Goal: Information Seeking & Learning: Learn about a topic

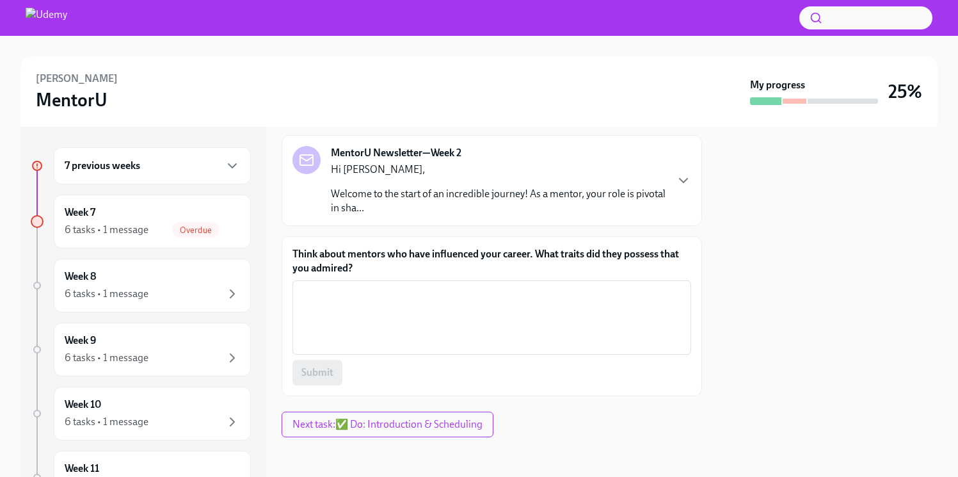
scroll to position [68, 0]
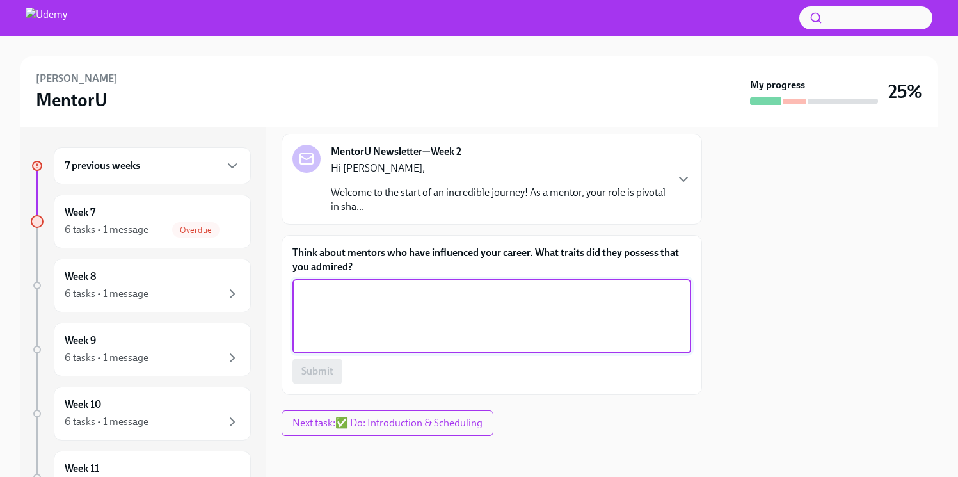
click at [334, 315] on textarea "Think about mentors who have influenced your career. What traits did they posse…" at bounding box center [491, 315] width 383 height 61
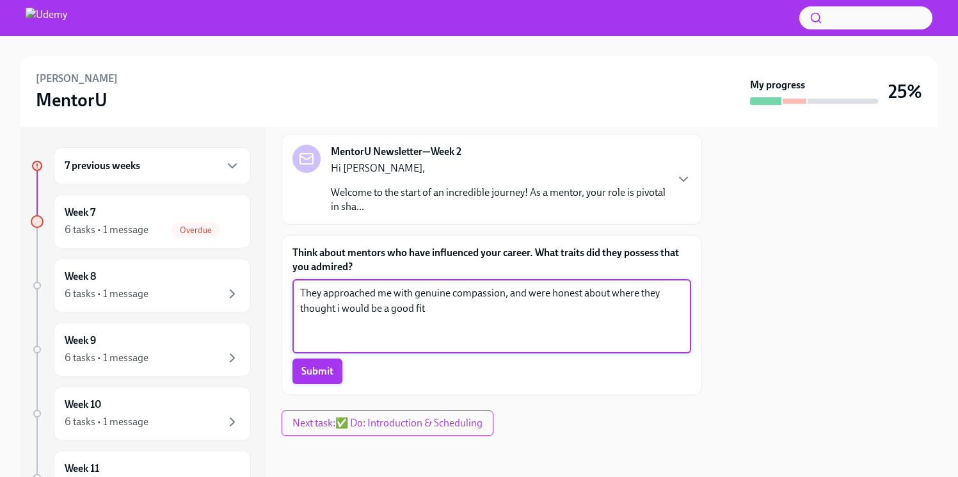
type textarea "They approached me with genuine compassion, and were honest about where they th…"
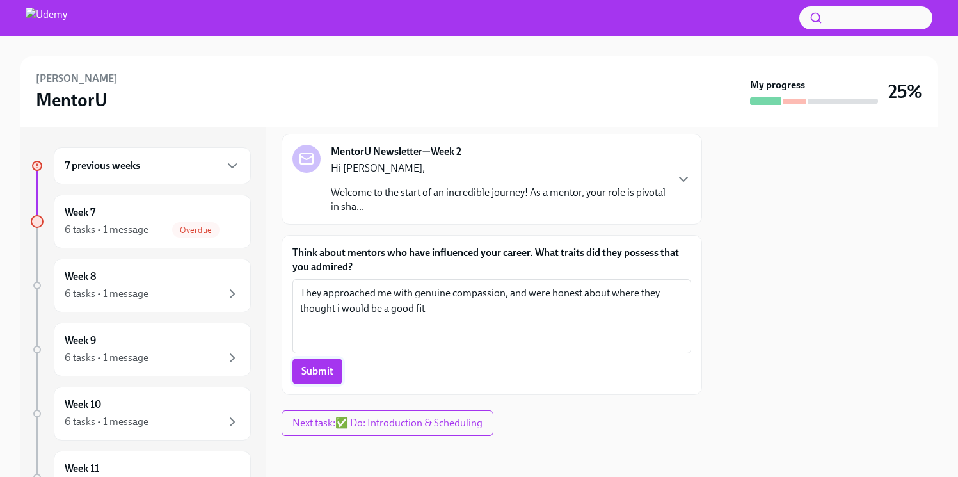
click at [319, 370] on span "Submit" at bounding box center [317, 371] width 32 height 13
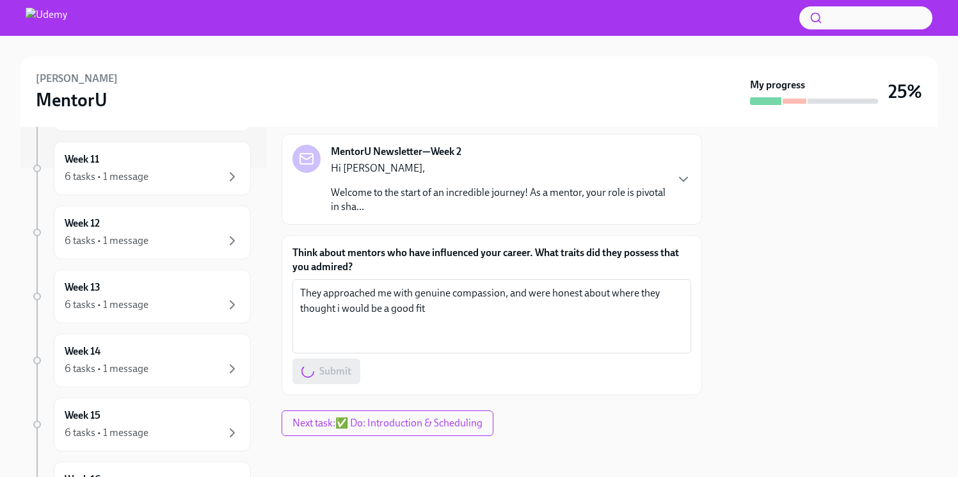
scroll to position [423, 0]
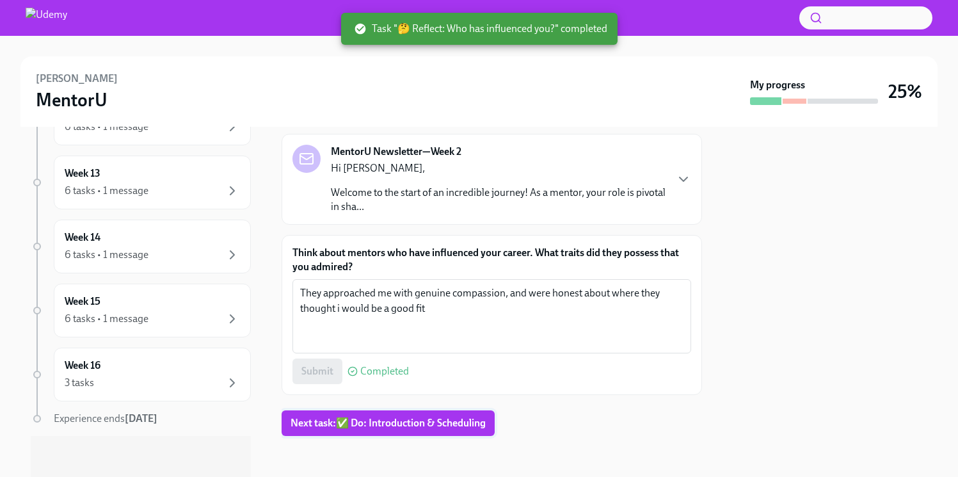
click at [381, 422] on span "Next task : ✅ Do: Introduction & Scheduling" at bounding box center [387, 423] width 195 height 13
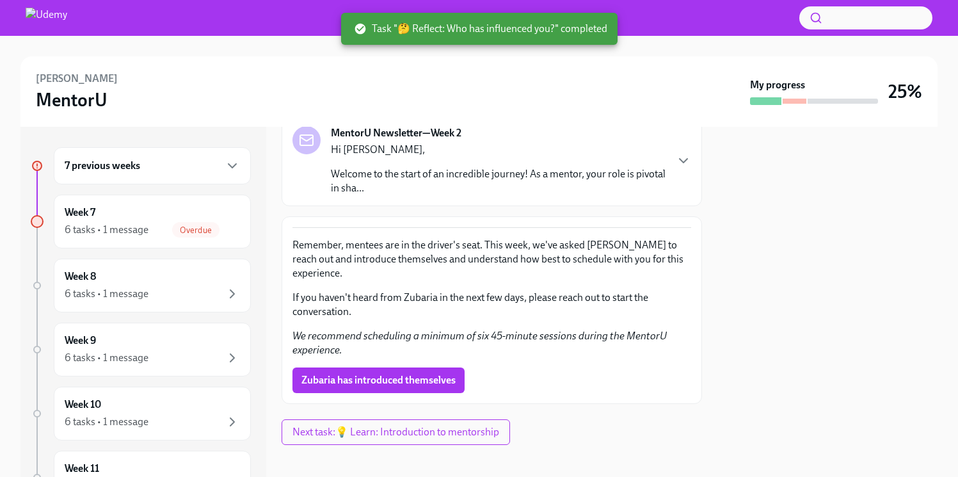
scroll to position [96, 0]
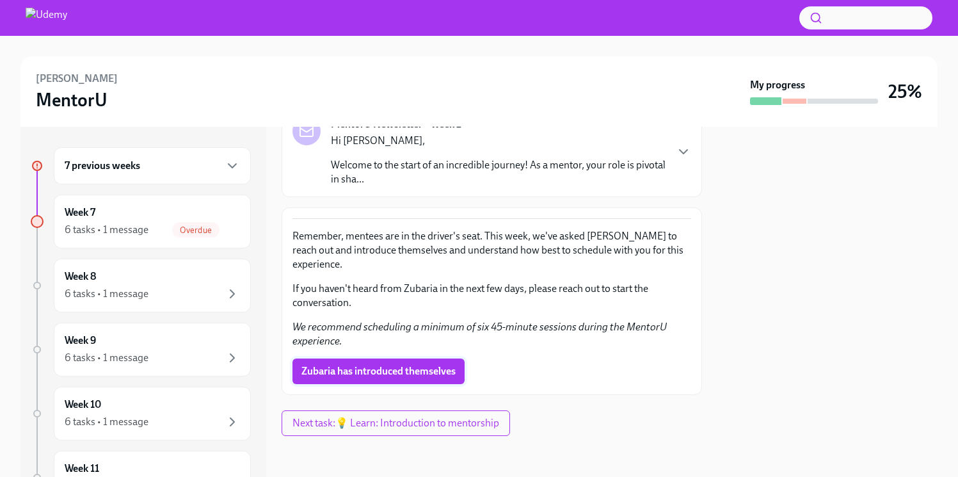
click at [379, 367] on span "Zubaria has introduced themselves" at bounding box center [378, 371] width 154 height 13
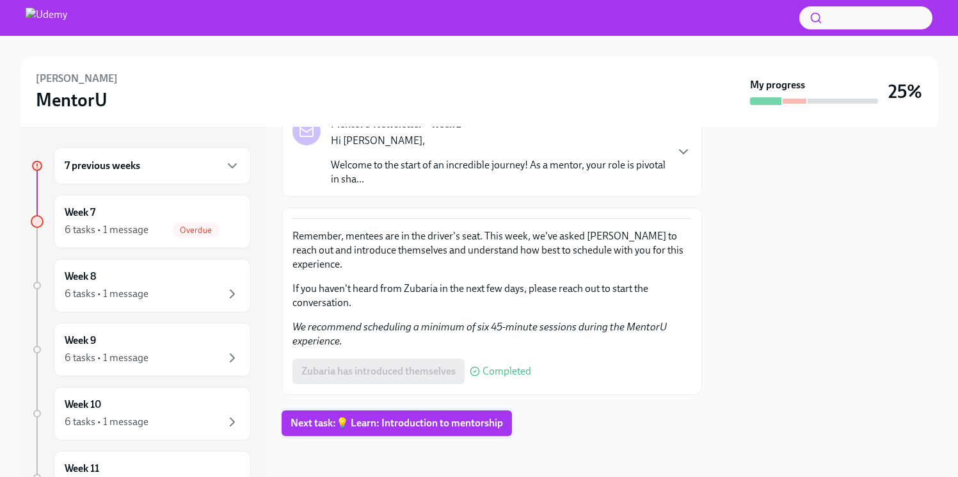
click at [303, 427] on span "Next task : 💡 Learn: Introduction to mentorship" at bounding box center [396, 423] width 212 height 13
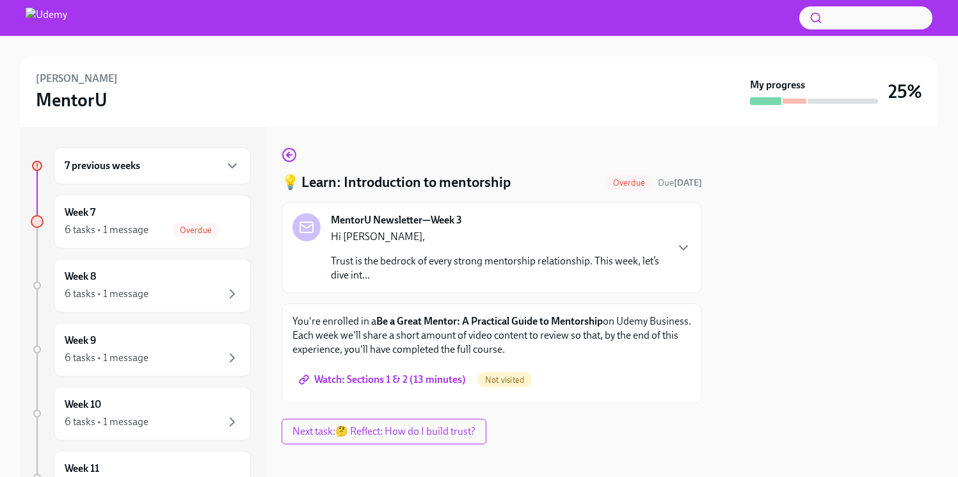
scroll to position [8, 0]
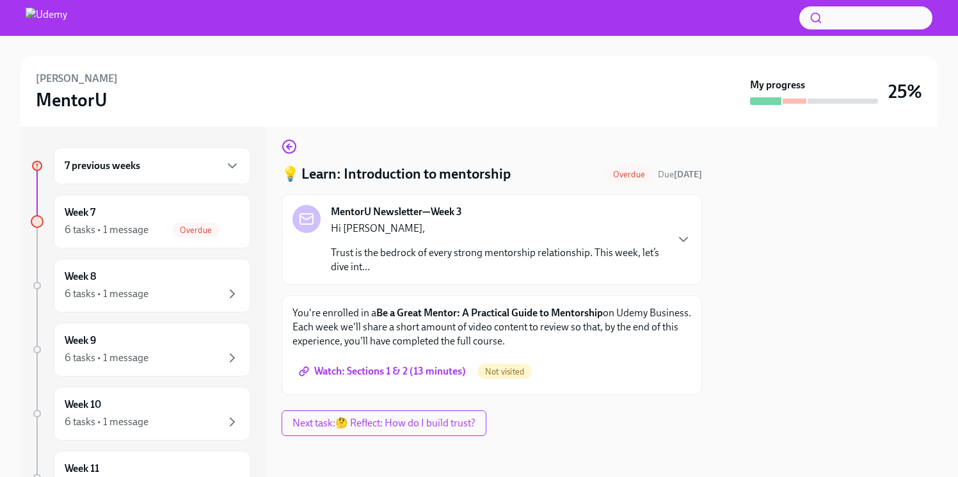
click at [675, 241] on div "MentorU Newsletter—Week 3 Hi Annabel, Trust is the bedrock of every strong ment…" at bounding box center [491, 239] width 399 height 69
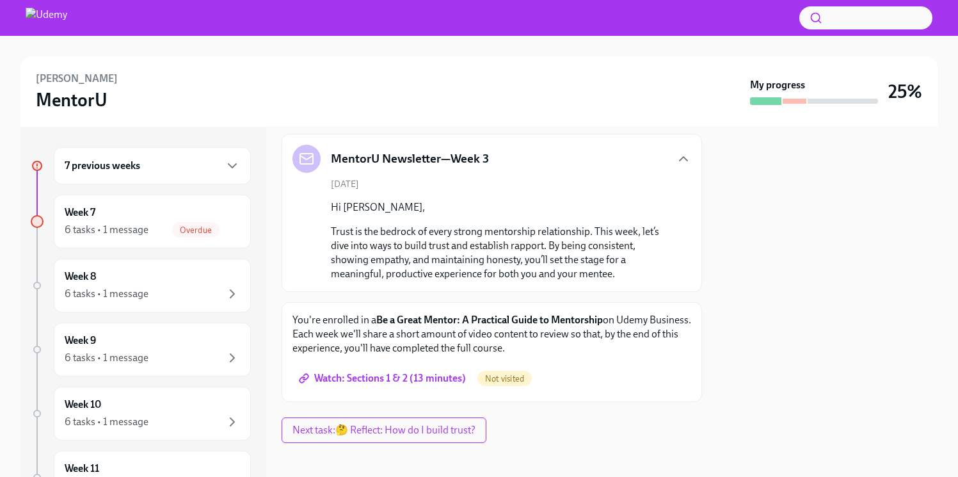
scroll to position [75, 0]
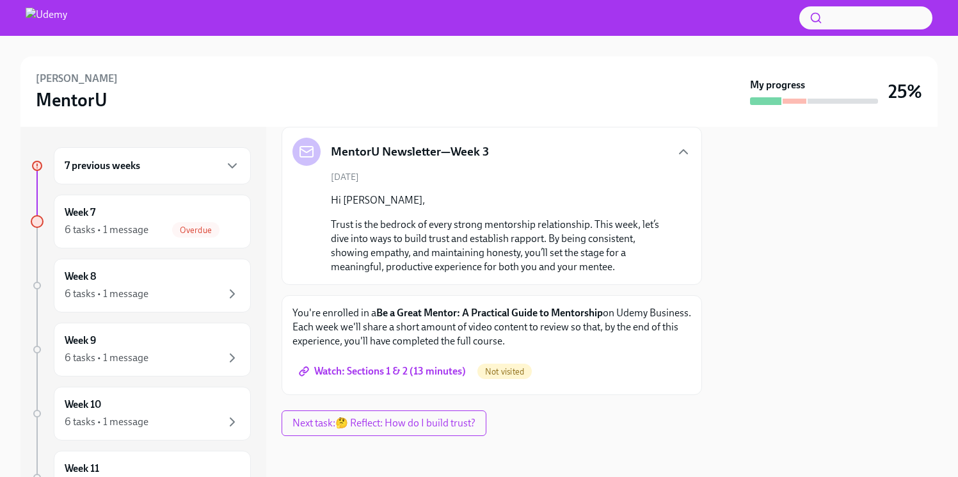
click at [381, 370] on span "Watch: Sections 1 & 2 (13 minutes)" at bounding box center [383, 371] width 164 height 13
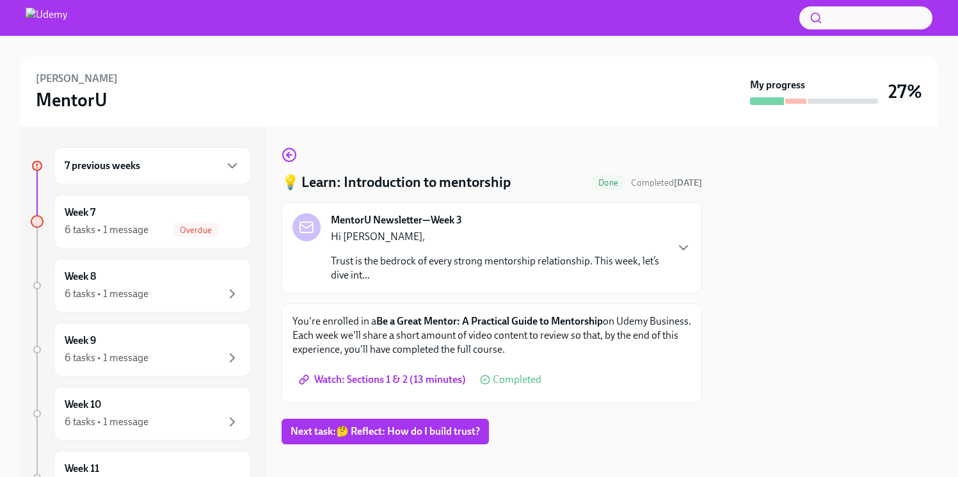
scroll to position [8, 0]
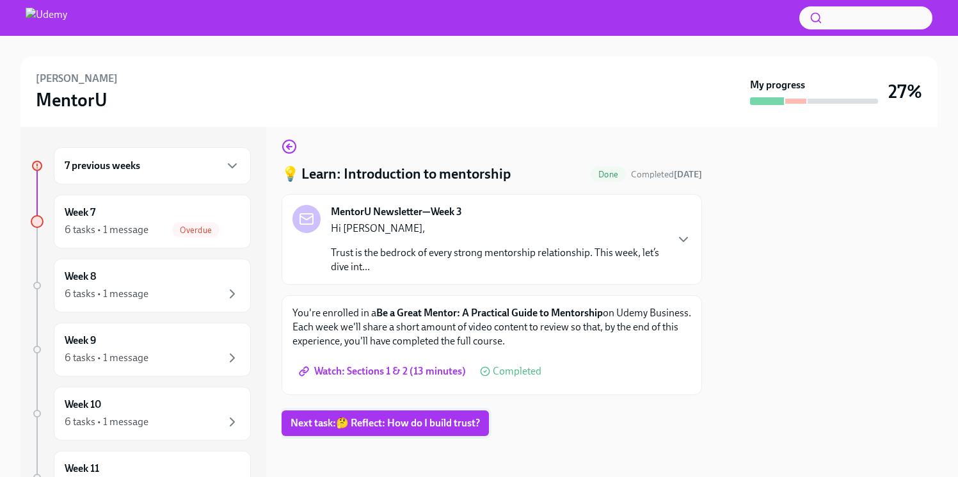
click at [300, 417] on span "Next task : 🤔 Reflect: How do I build trust?" at bounding box center [384, 423] width 189 height 13
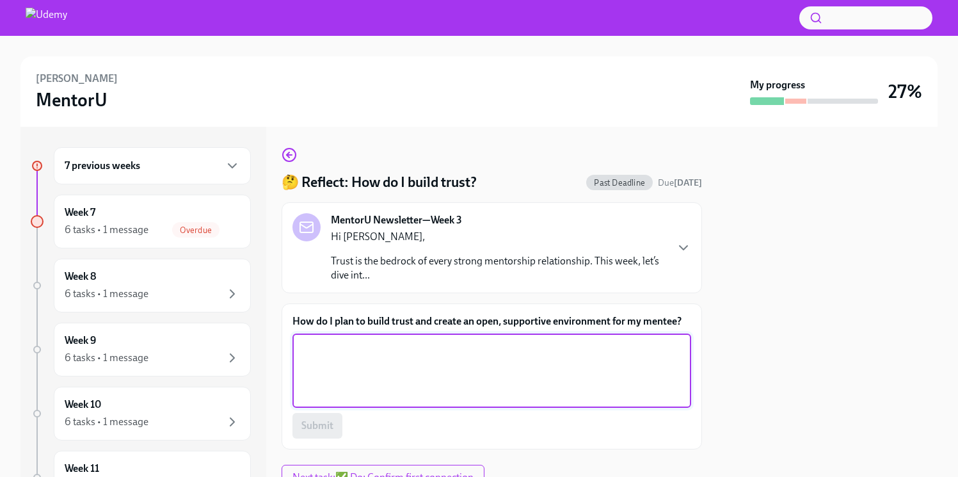
click at [328, 363] on textarea "How do I plan to build trust and create an open, supportive environment for my …" at bounding box center [491, 370] width 383 height 61
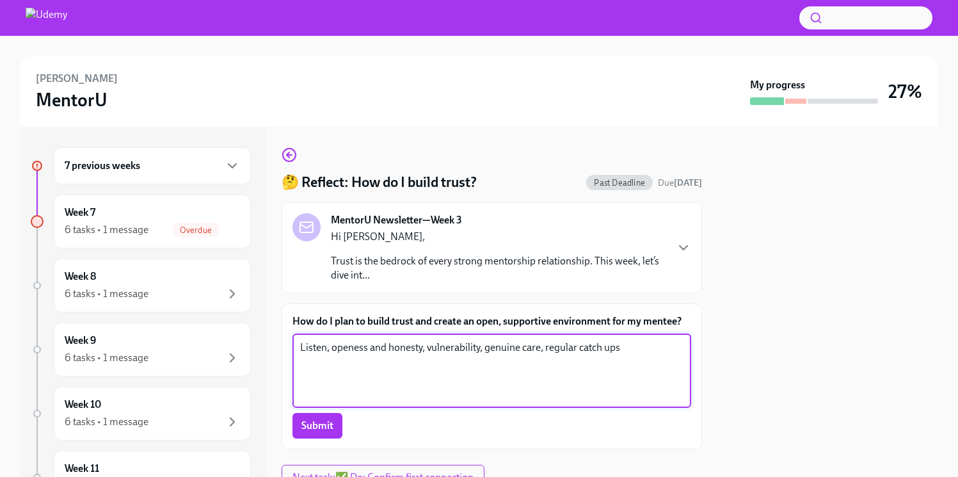
click at [353, 351] on textarea "Listen, openess and honesty, vulnerability, genuine care, regular catch ups" at bounding box center [491, 370] width 383 height 61
type textarea "Listen, openness and honesty, vulnerability, genuine care, regular catch ups"
click at [325, 430] on span "Submit" at bounding box center [317, 425] width 32 height 13
